Goal: Task Accomplishment & Management: Manage account settings

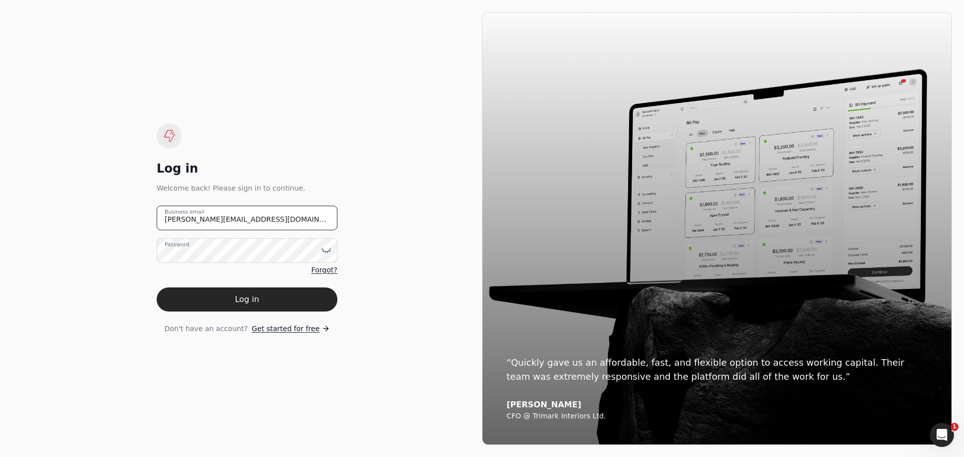
click at [206, 220] on email "[PERSON_NAME][EMAIL_ADDRESS][DOMAIN_NAME]" at bounding box center [247, 218] width 181 height 25
drag, startPoint x: 268, startPoint y: 219, endPoint x: 103, endPoint y: 227, distance: 164.8
click at [106, 227] on div "Log in Welcome back! Please sign in to continue. [PERSON_NAME][EMAIL_ADDRESS][D…" at bounding box center [247, 228] width 470 height 433
type email "[EMAIL_ADDRESS][DOMAIN_NAME]"
click at [325, 249] on icon at bounding box center [326, 250] width 10 height 10
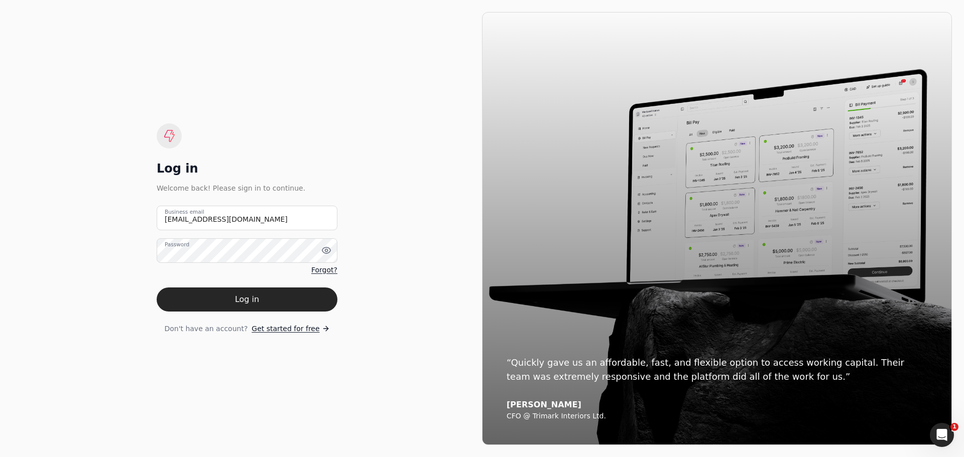
click at [157, 326] on div "Don't have an account? Get started for free" at bounding box center [247, 329] width 181 height 11
click at [245, 297] on button "Log in" at bounding box center [247, 300] width 181 height 24
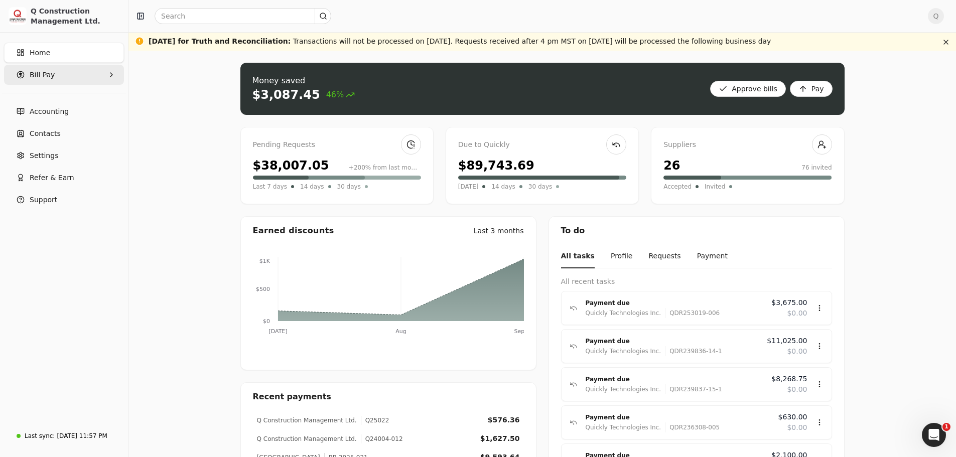
click at [107, 72] on Pay "Bill Pay" at bounding box center [64, 75] width 120 height 20
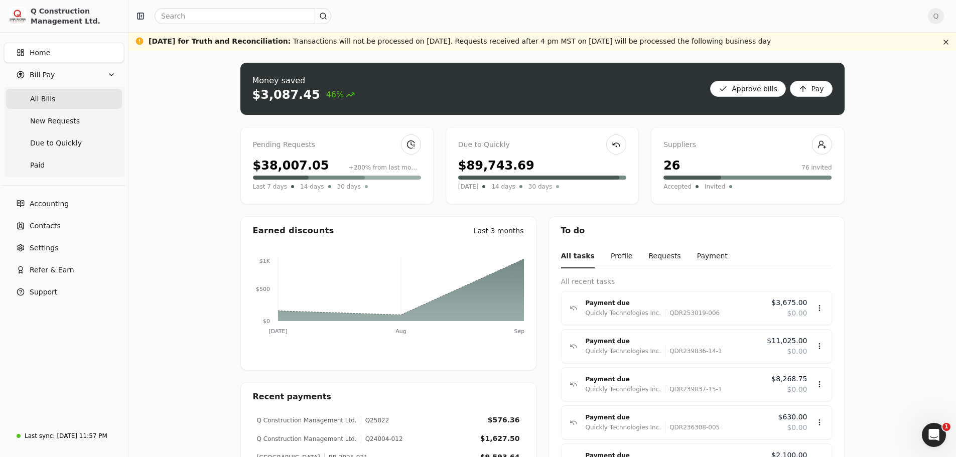
click at [50, 98] on span "All Bills" at bounding box center [42, 99] width 25 height 11
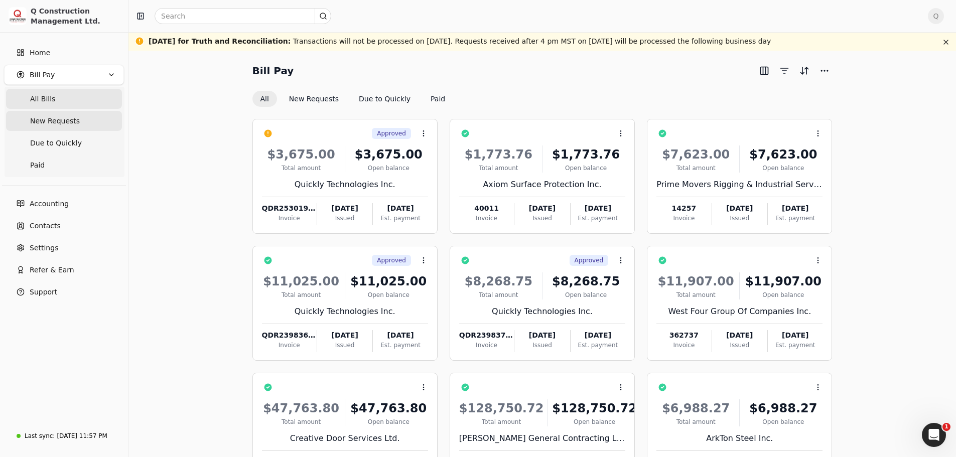
click at [53, 121] on span "New Requests" at bounding box center [55, 121] width 50 height 11
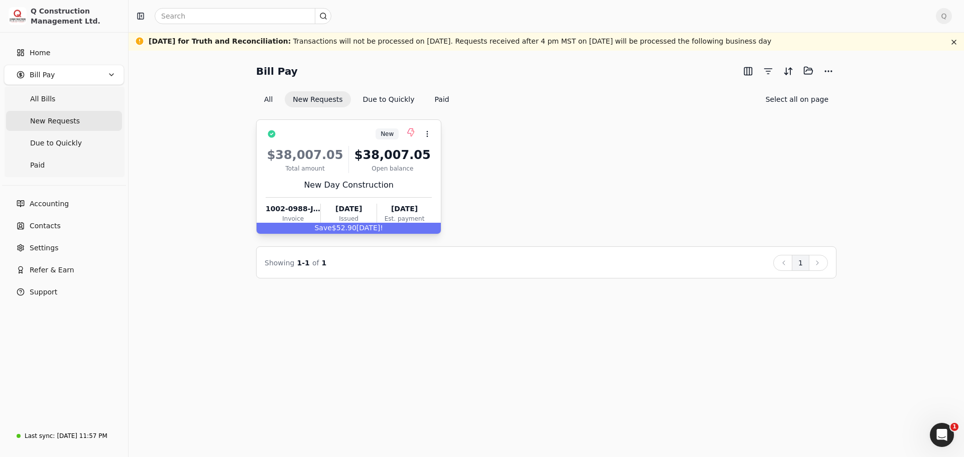
click at [416, 178] on div "$38,007.05 Total amount $38,007.05 Open balance New Day Construction 1002-0988-…" at bounding box center [348, 183] width 166 height 86
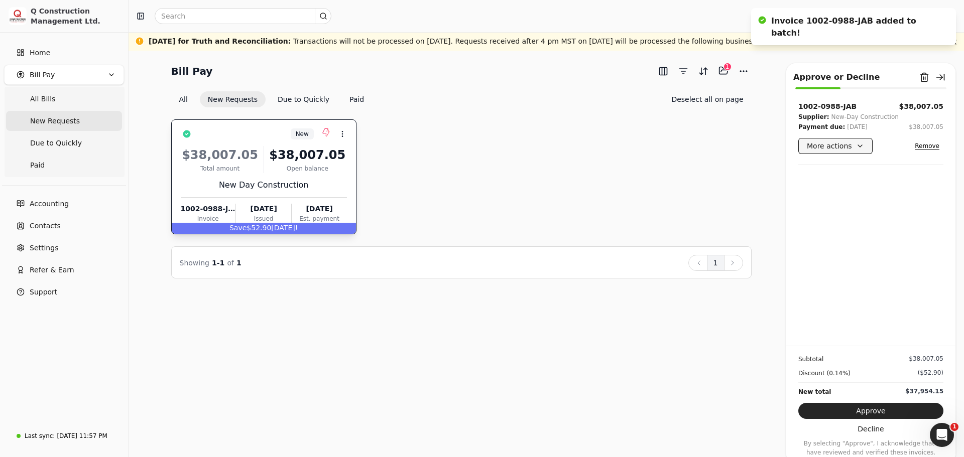
click at [859, 146] on button "More actions" at bounding box center [835, 146] width 74 height 16
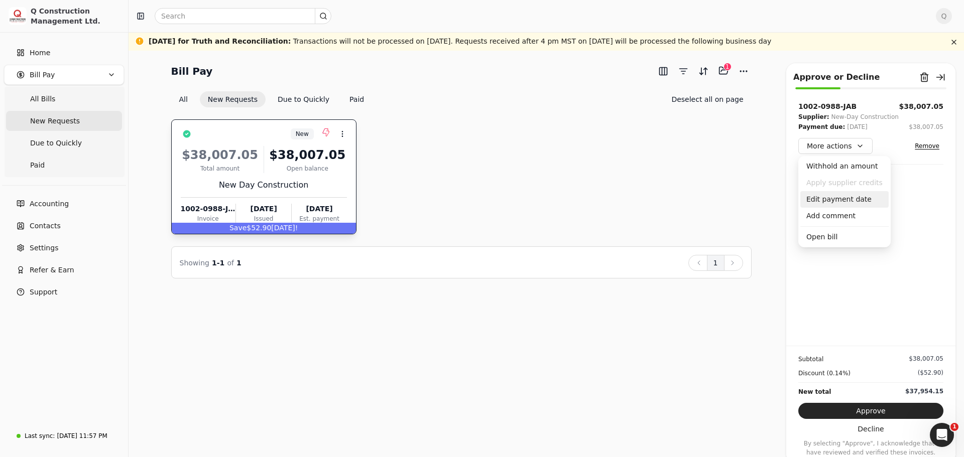
click at [843, 200] on div "Edit payment date" at bounding box center [844, 199] width 88 height 17
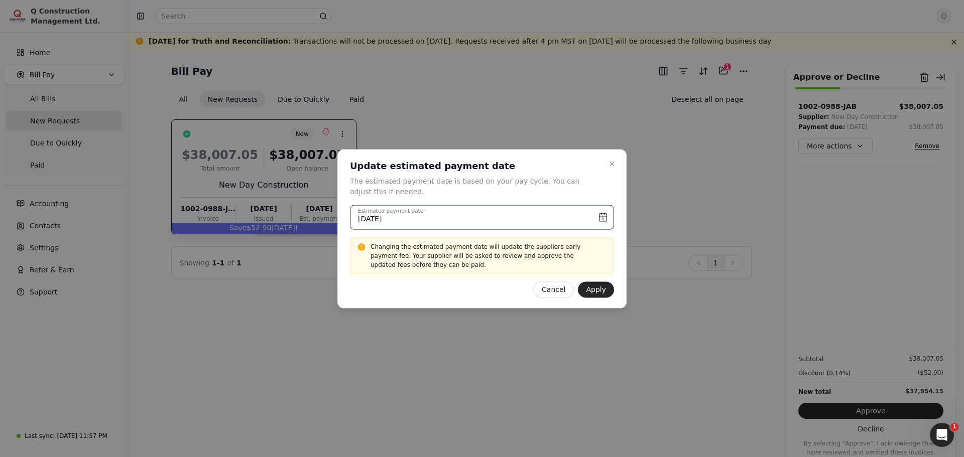
click at [603, 216] on input "[DATE]" at bounding box center [482, 217] width 264 height 25
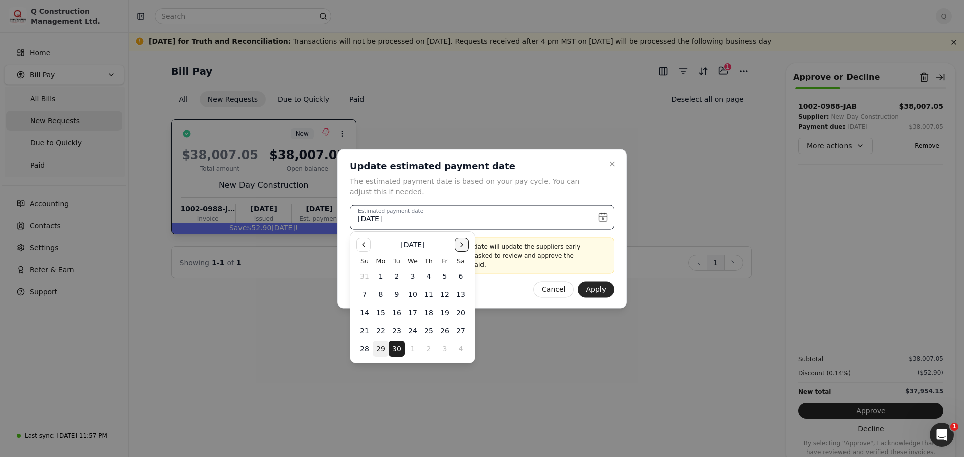
click at [461, 245] on button "Go to the Next Month" at bounding box center [462, 245] width 14 height 14
click at [380, 295] on button "6" at bounding box center [380, 295] width 16 height 16
type input "[DATE]"
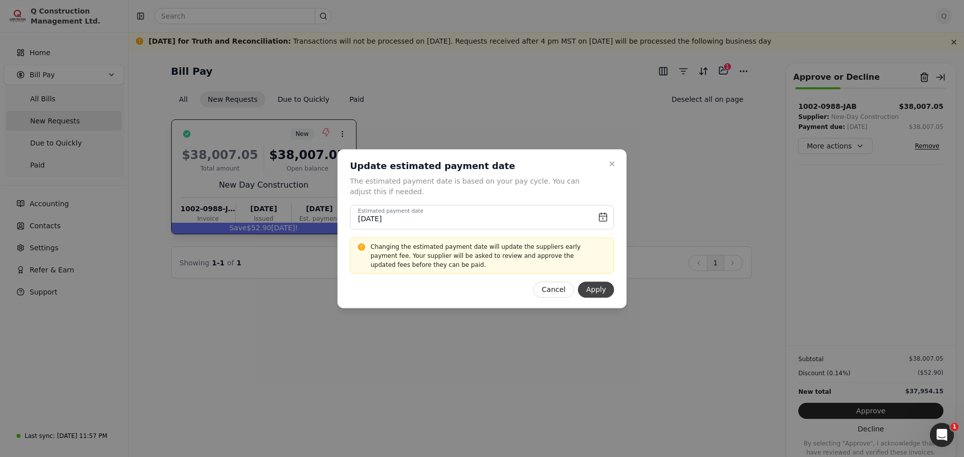
click at [604, 291] on button "Apply" at bounding box center [596, 290] width 36 height 16
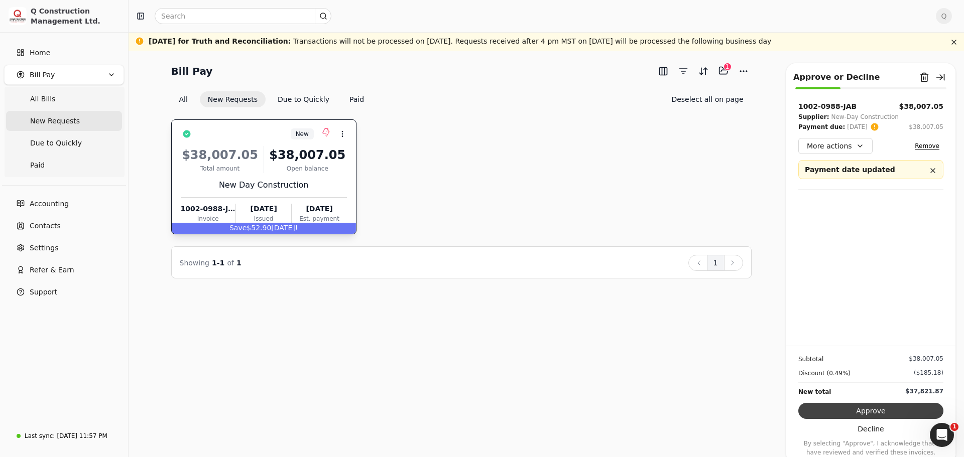
click at [869, 414] on button "Approve" at bounding box center [870, 411] width 145 height 16
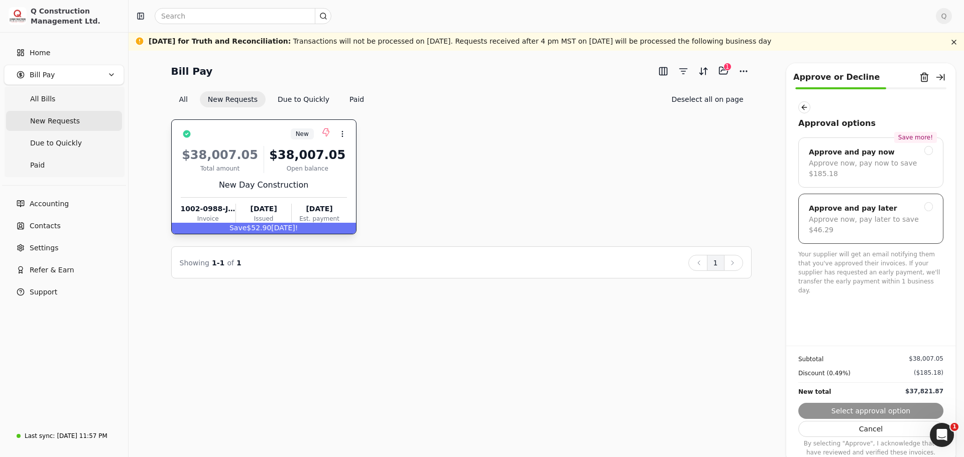
click at [926, 202] on div at bounding box center [928, 206] width 9 height 9
click at [864, 414] on button "Submit approval" at bounding box center [870, 411] width 145 height 16
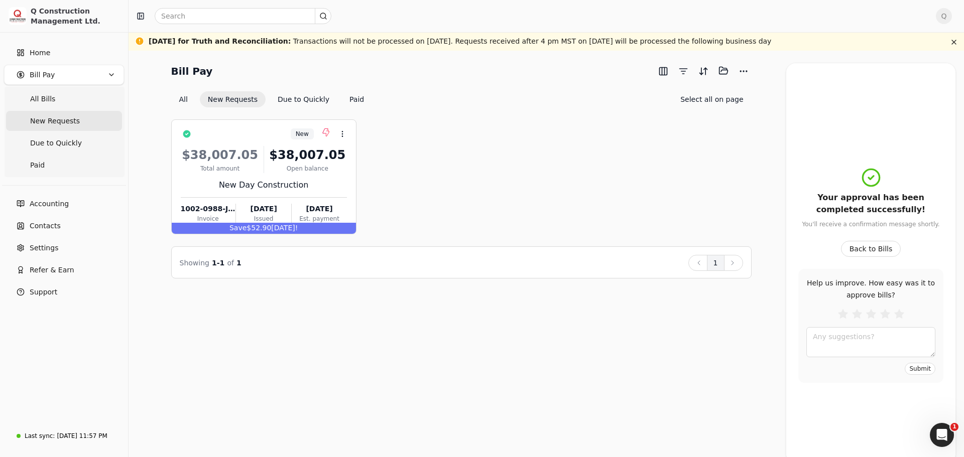
click at [946, 12] on span "Q" at bounding box center [943, 16] width 16 height 16
click at [878, 79] on span "Sign Out" at bounding box center [874, 84] width 30 height 11
